Goal: Check status: Check status

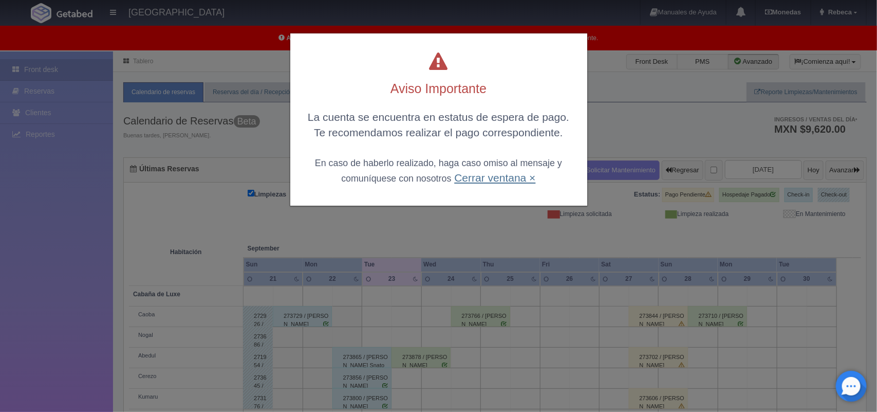
click at [482, 176] on link "Cerrar ventana ×" at bounding box center [494, 178] width 81 height 12
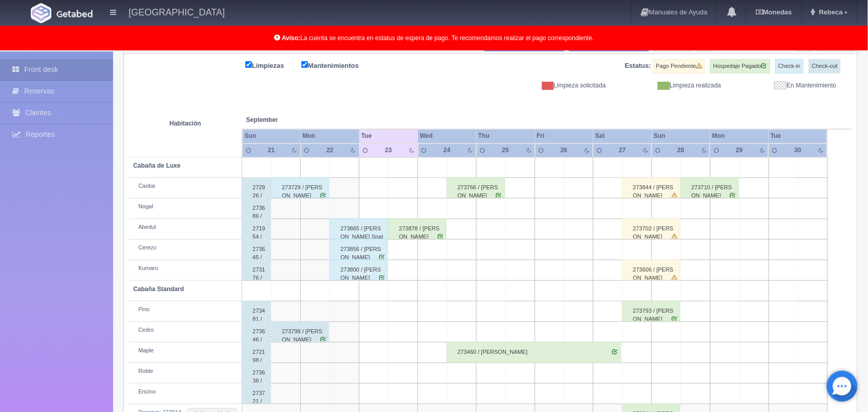
scroll to position [154, 0]
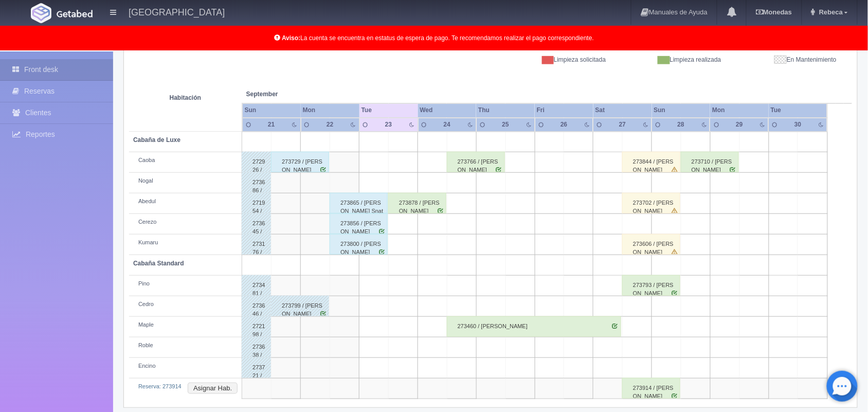
click at [651, 165] on div "273844 / Marisol Flores Hidalgo" at bounding box center [651, 162] width 58 height 21
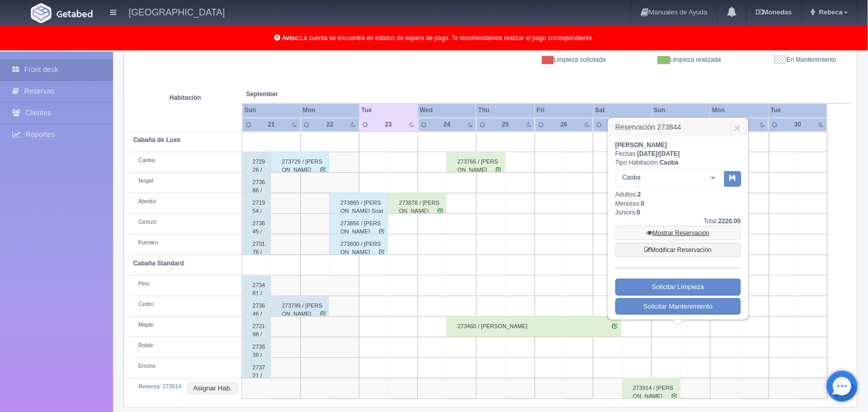
click at [679, 235] on link "Mostrar Reservación" at bounding box center [677, 233] width 125 height 14
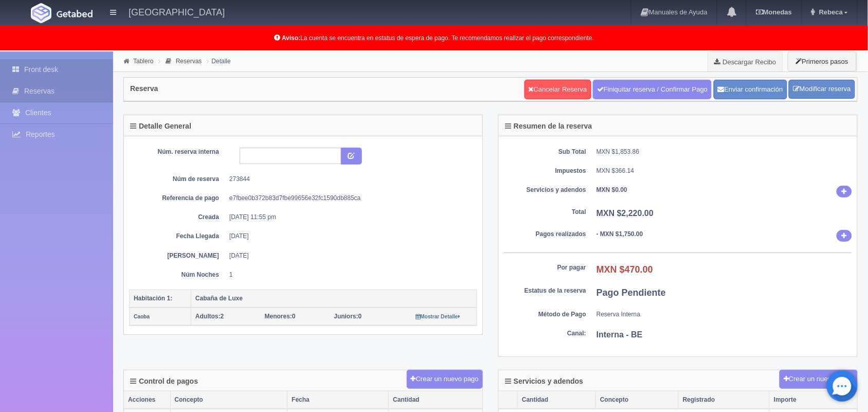
click at [78, 66] on link "Front desk" at bounding box center [56, 69] width 113 height 21
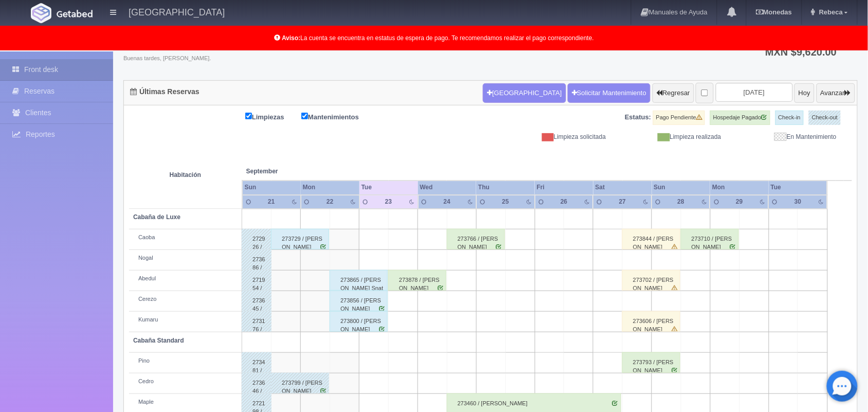
scroll to position [103, 0]
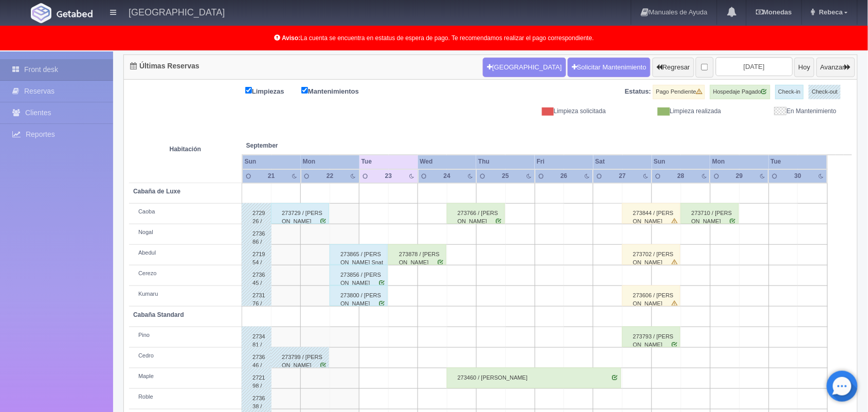
click at [652, 257] on div "273702 / [PERSON_NAME]" at bounding box center [651, 254] width 58 height 21
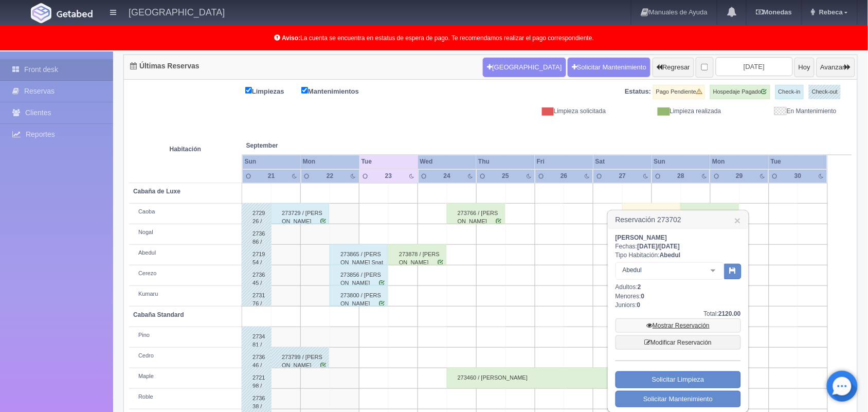
click at [666, 327] on link "Mostrar Reservación" at bounding box center [677, 325] width 125 height 14
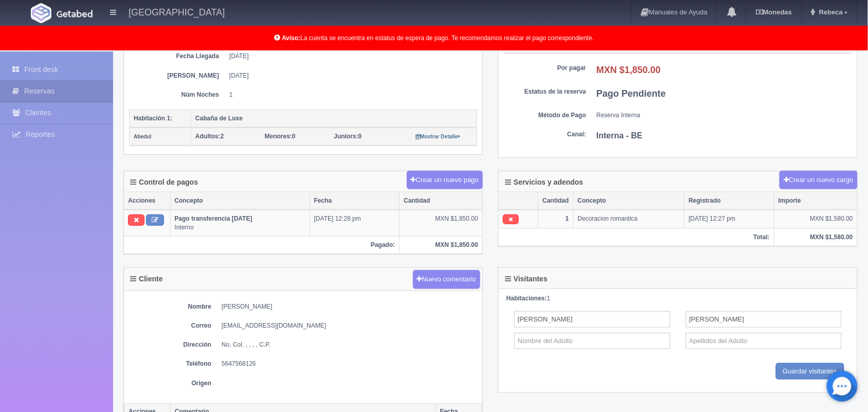
scroll to position [206, 0]
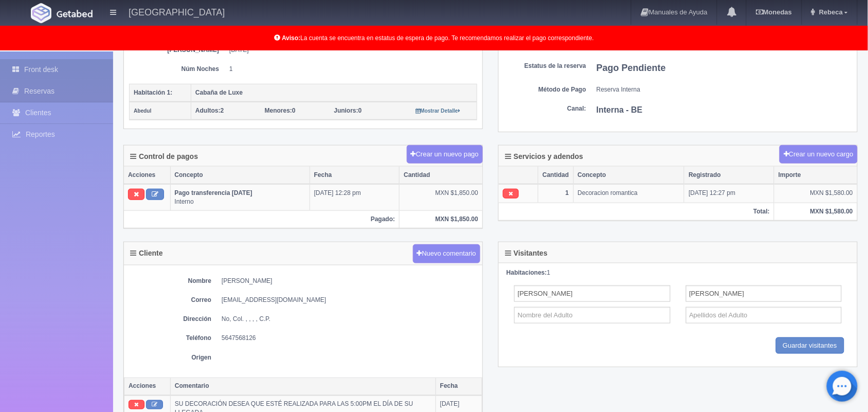
click at [60, 64] on link "Front desk" at bounding box center [56, 69] width 113 height 21
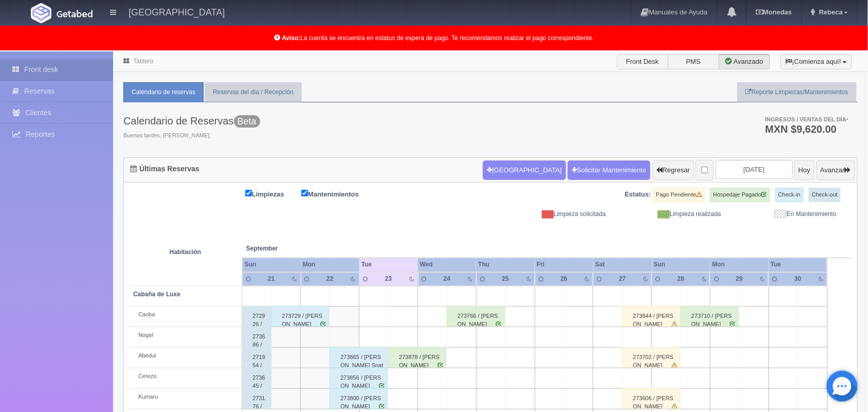
click at [659, 402] on div "273606 / [PERSON_NAME]" at bounding box center [651, 398] width 58 height 21
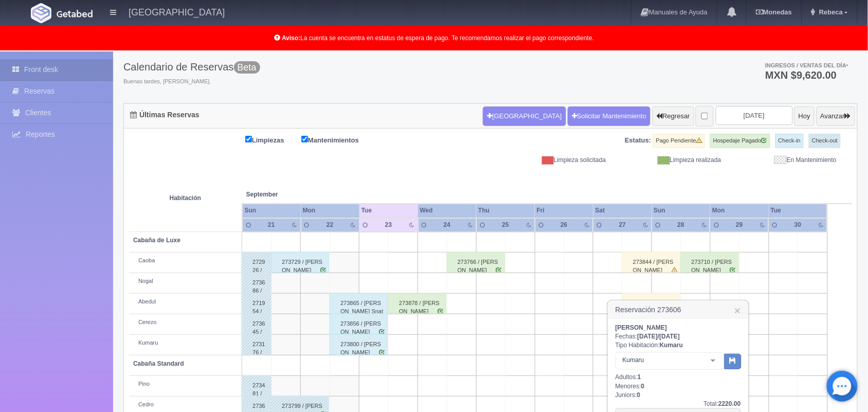
click at [743, 406] on div "[PERSON_NAME]: [DATE] / [DATE] Tipo Habitación: [PERSON_NAME] de Luxe Cabaña de…" at bounding box center [678, 410] width 140 height 183
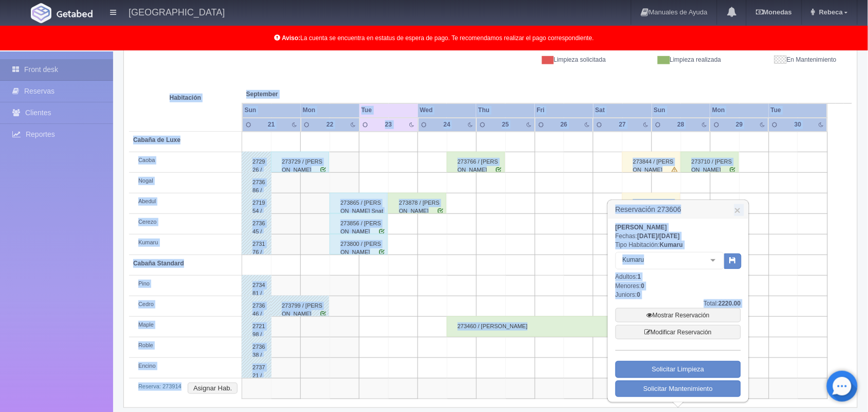
click at [743, 406] on body "[GEOGRAPHIC_DATA] Manuales de Ayuda Actualizaciones recientes [GEOGRAPHIC_DATA]…" at bounding box center [434, 159] width 868 height 524
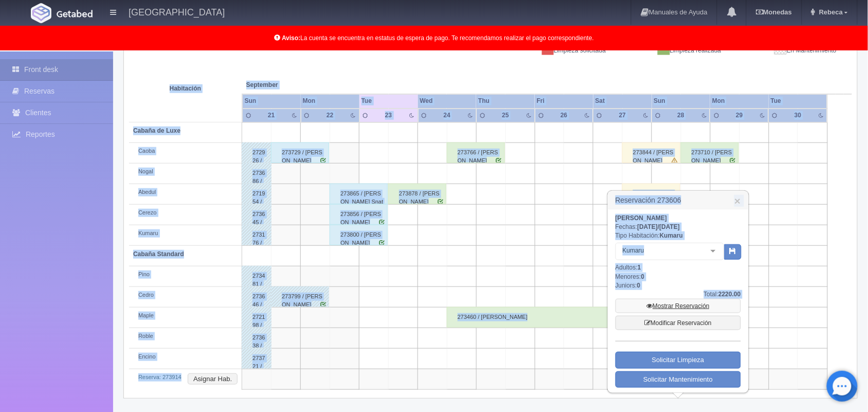
click at [667, 308] on link "Mostrar Reservación" at bounding box center [677, 306] width 125 height 14
